Goal: Navigation & Orientation: Find specific page/section

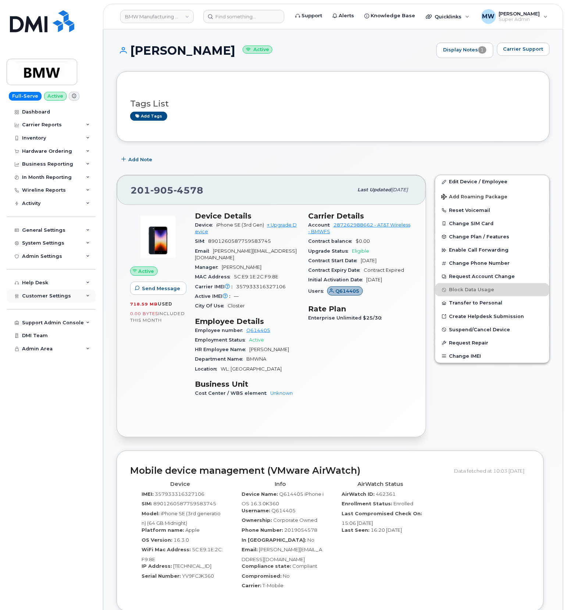
click at [58, 299] on div "Customer Settings" at bounding box center [51, 296] width 89 height 13
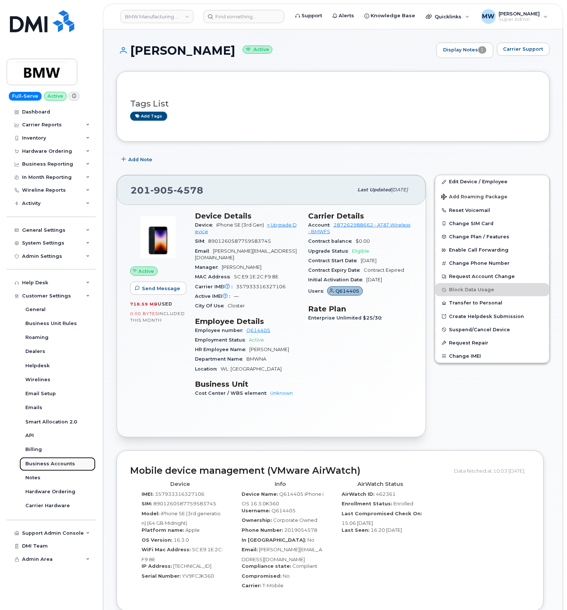
click at [57, 462] on div "Business Accounts" at bounding box center [50, 464] width 50 height 7
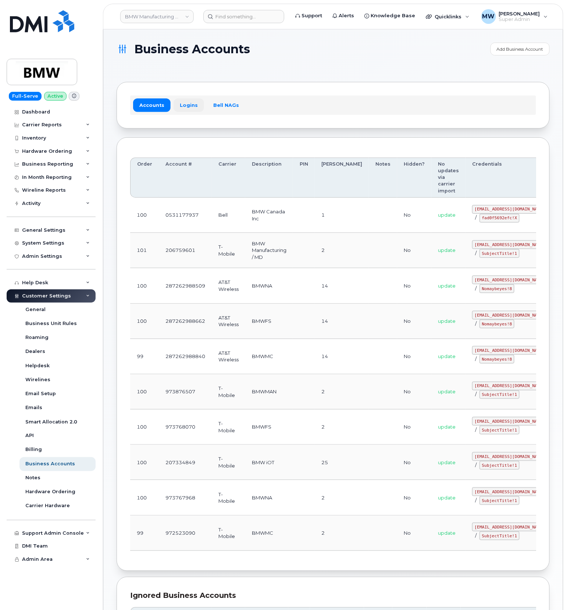
click at [195, 103] on link "Logins" at bounding box center [188, 104] width 30 height 13
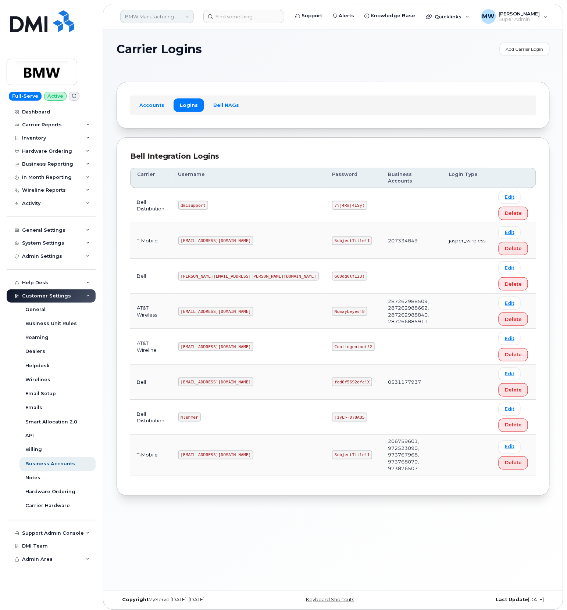
click at [185, 13] on link "BMW Manufacturing Co LLC" at bounding box center [156, 16] width 73 height 13
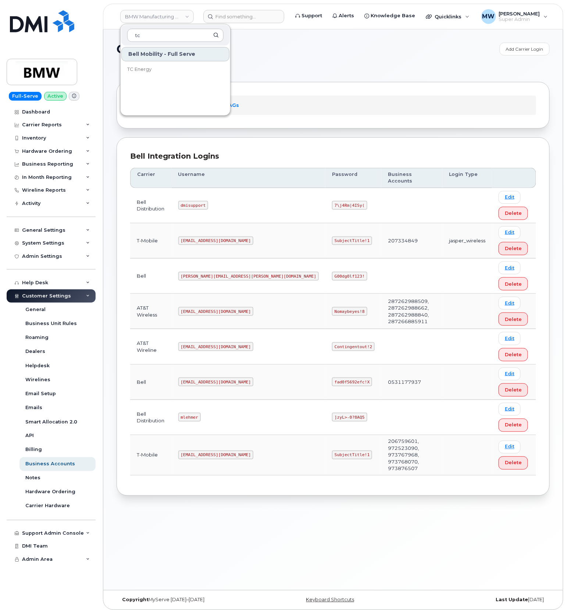
type input "tc"
click at [182, 59] on div "Bell Mobility - Full Serve" at bounding box center [175, 54] width 108 height 14
click at [182, 67] on link "TC Energy" at bounding box center [175, 69] width 108 height 15
